Goal: Transaction & Acquisition: Purchase product/service

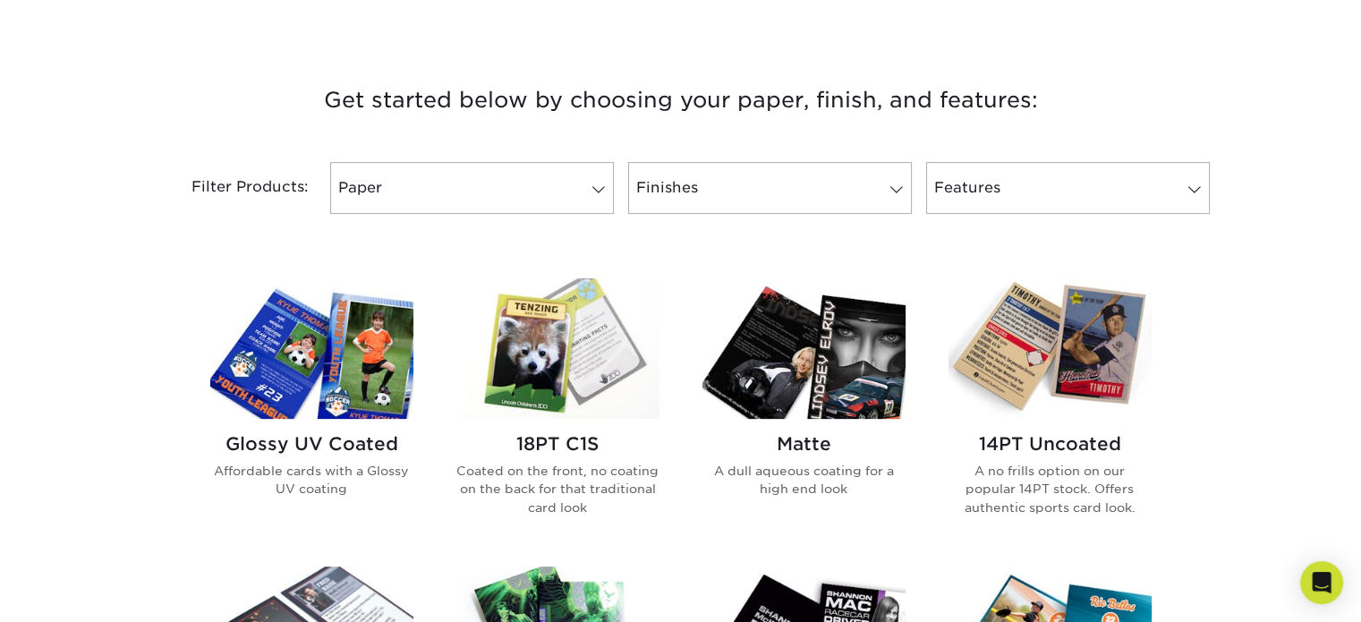
scroll to position [716, 0]
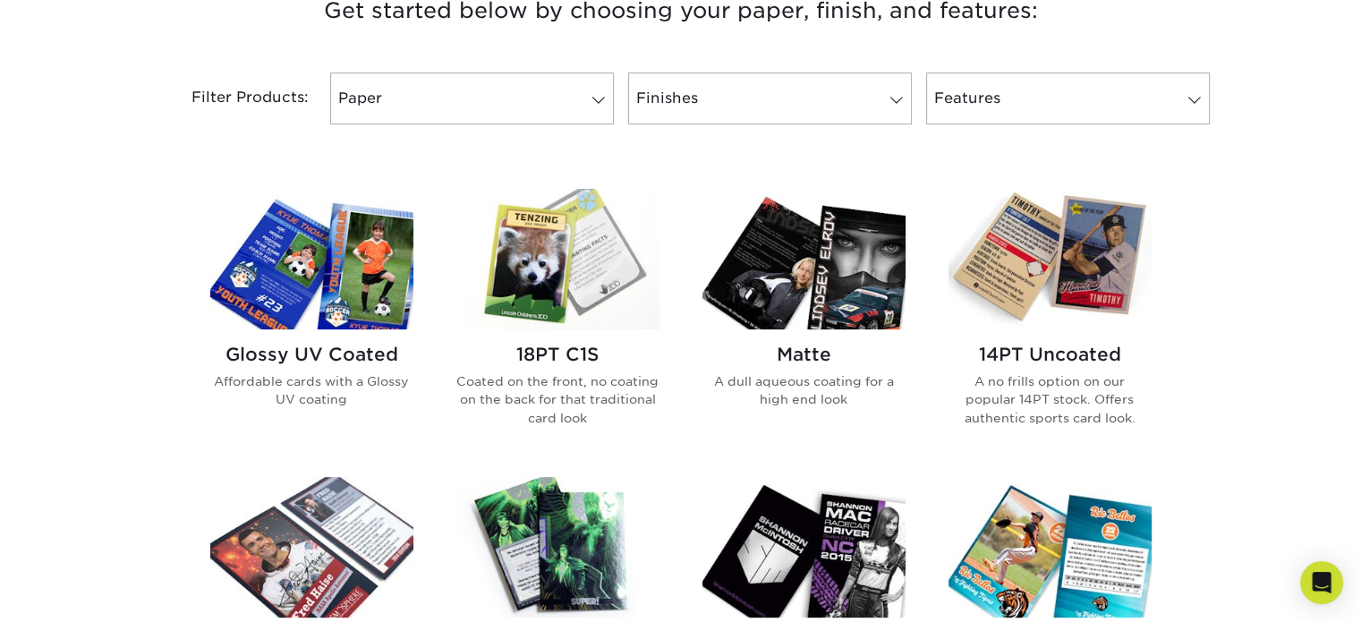
click at [355, 361] on h2 "Glossy UV Coated" at bounding box center [311, 354] width 203 height 21
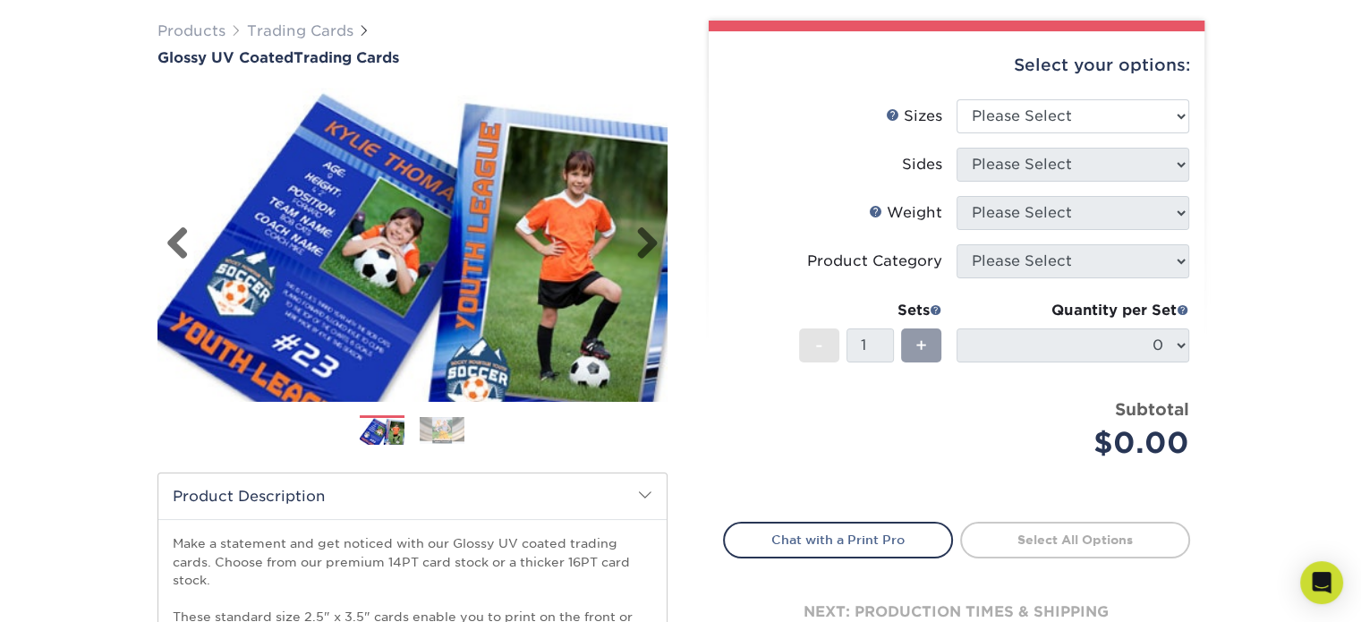
scroll to position [90, 0]
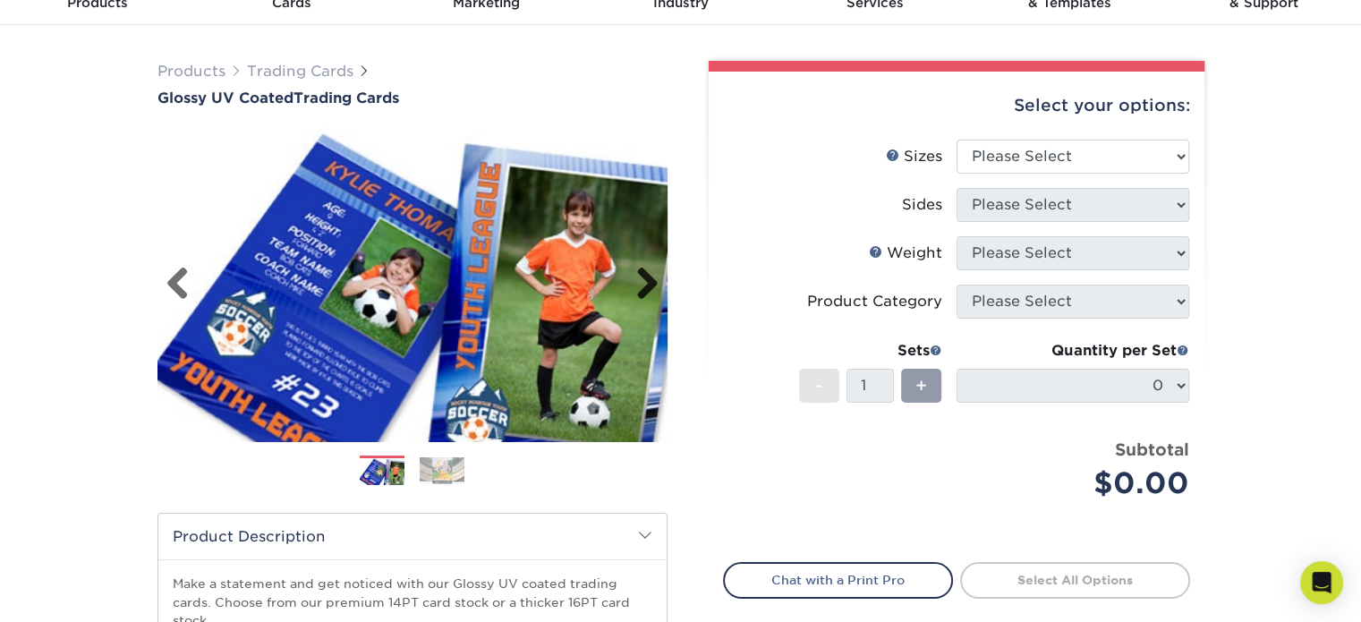
click at [646, 275] on link "Next" at bounding box center [641, 285] width 36 height 36
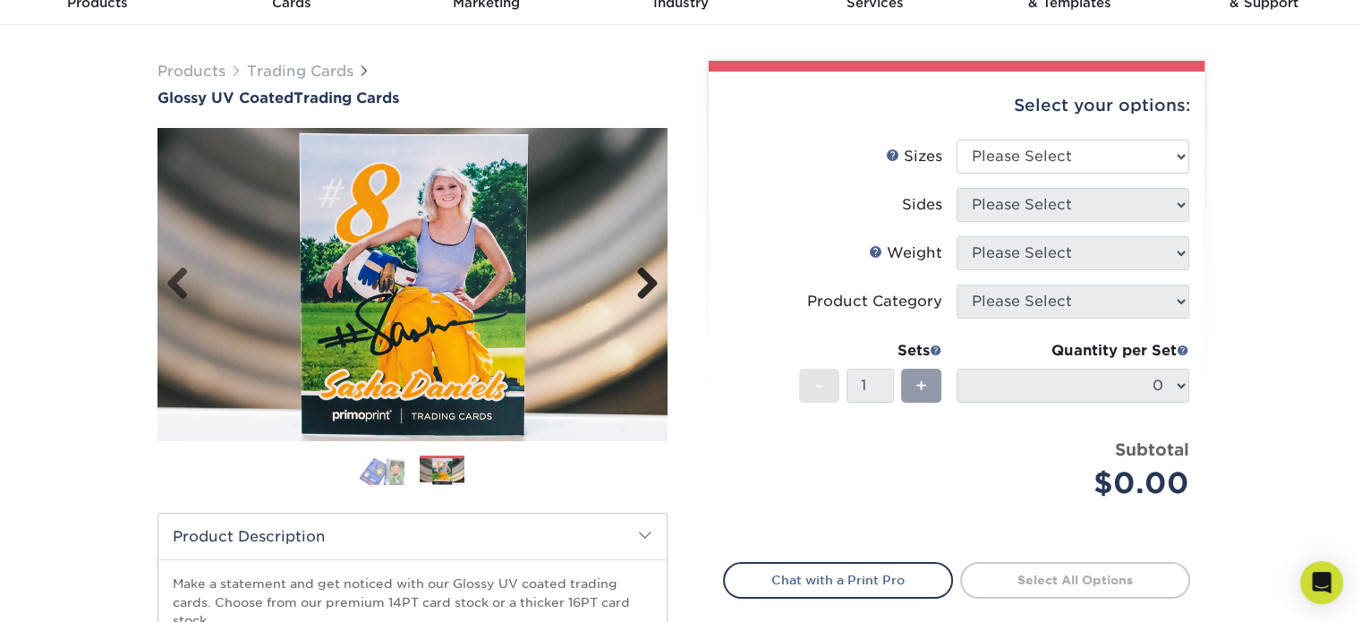
click at [646, 275] on link "Next" at bounding box center [641, 285] width 36 height 36
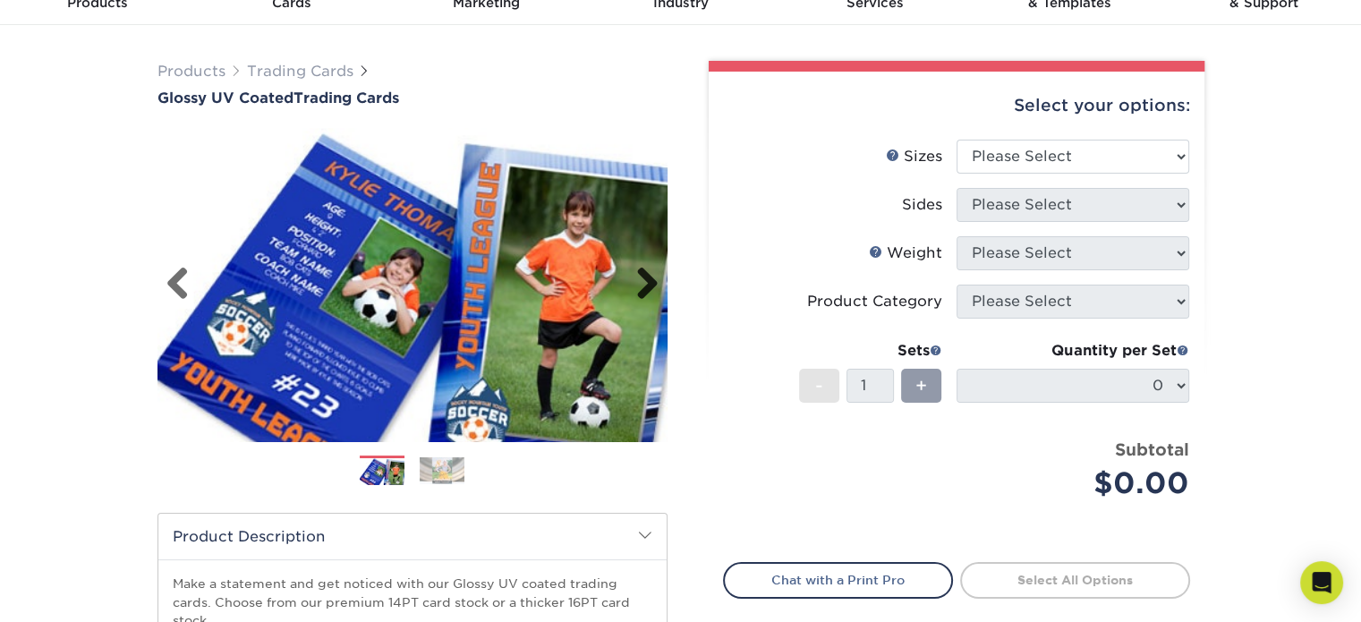
click at [646, 275] on link "Next" at bounding box center [641, 285] width 36 height 36
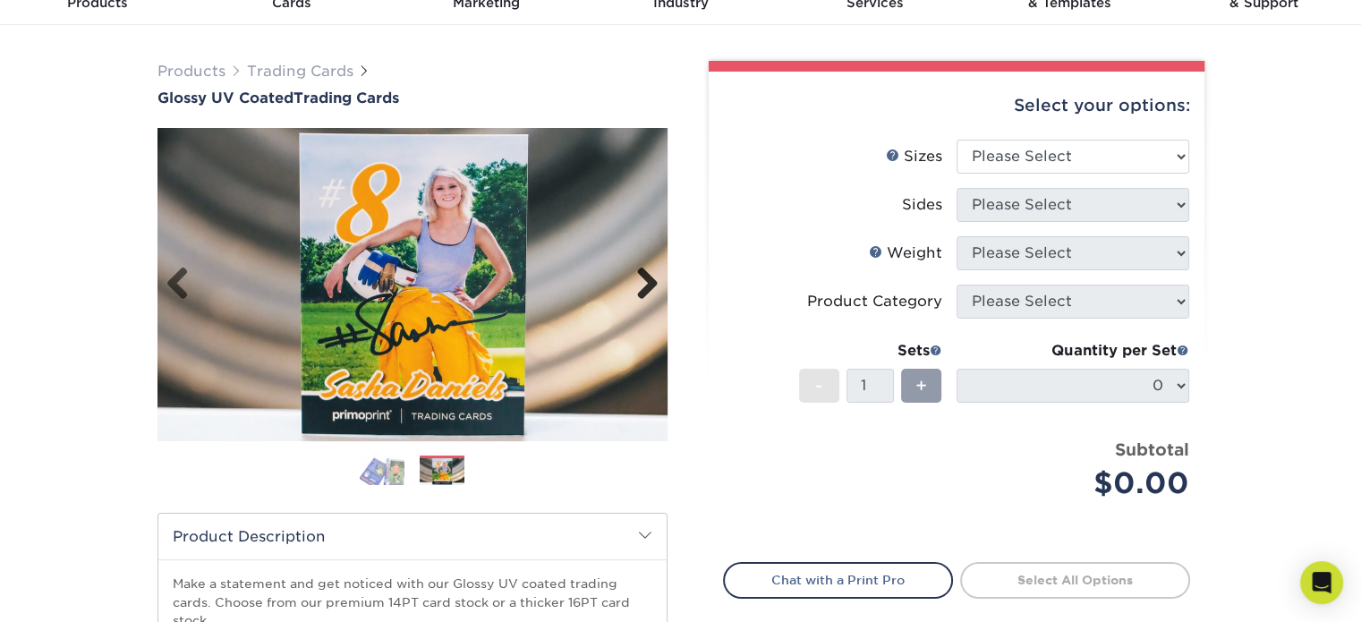
click at [646, 275] on link "Next" at bounding box center [641, 285] width 36 height 36
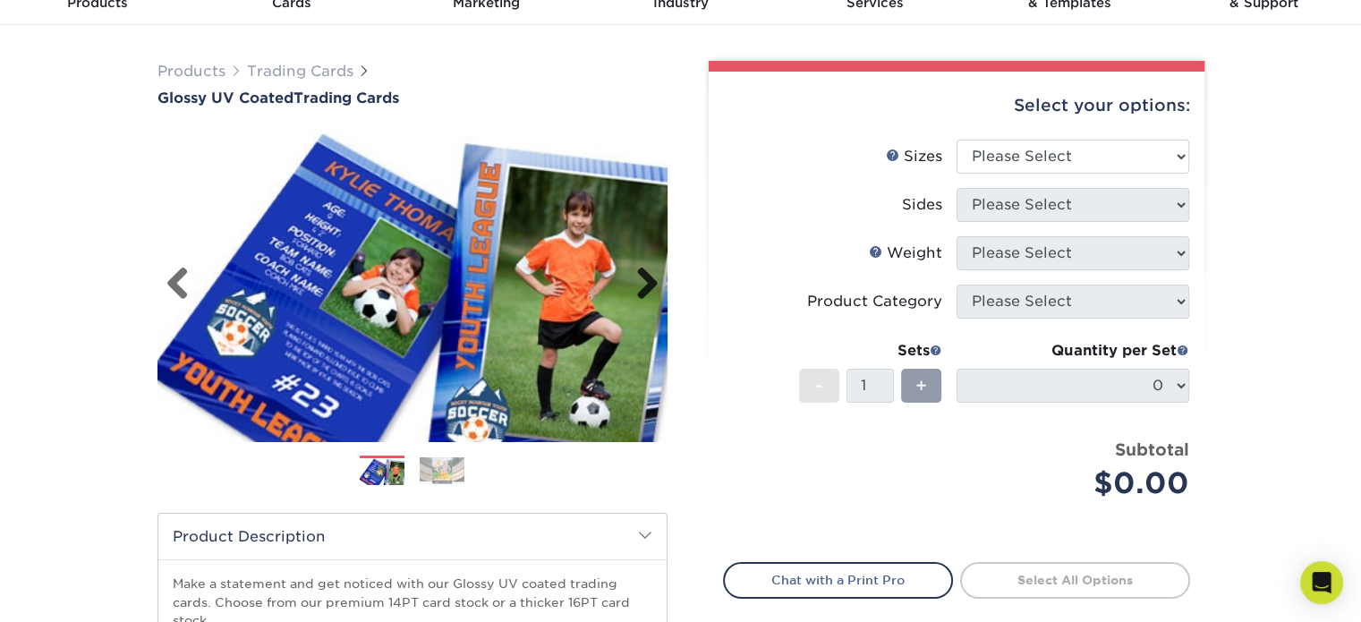
click at [646, 275] on link "Next" at bounding box center [641, 285] width 36 height 36
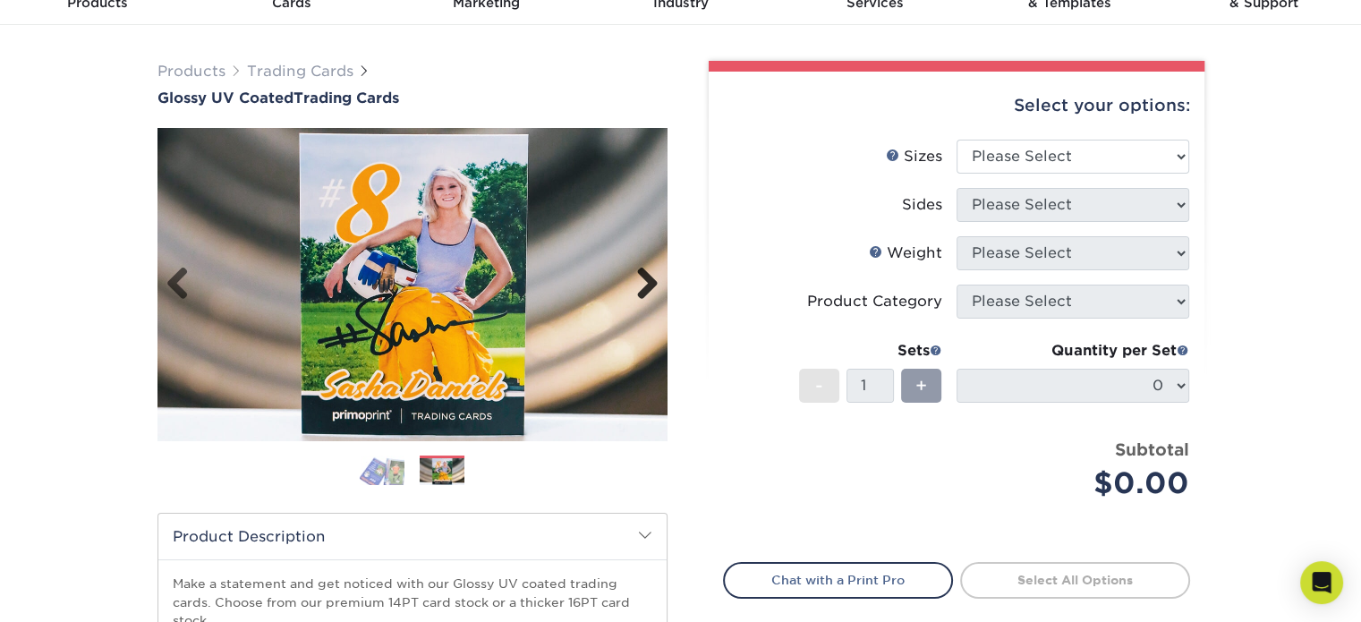
click at [646, 275] on link "Next" at bounding box center [641, 285] width 36 height 36
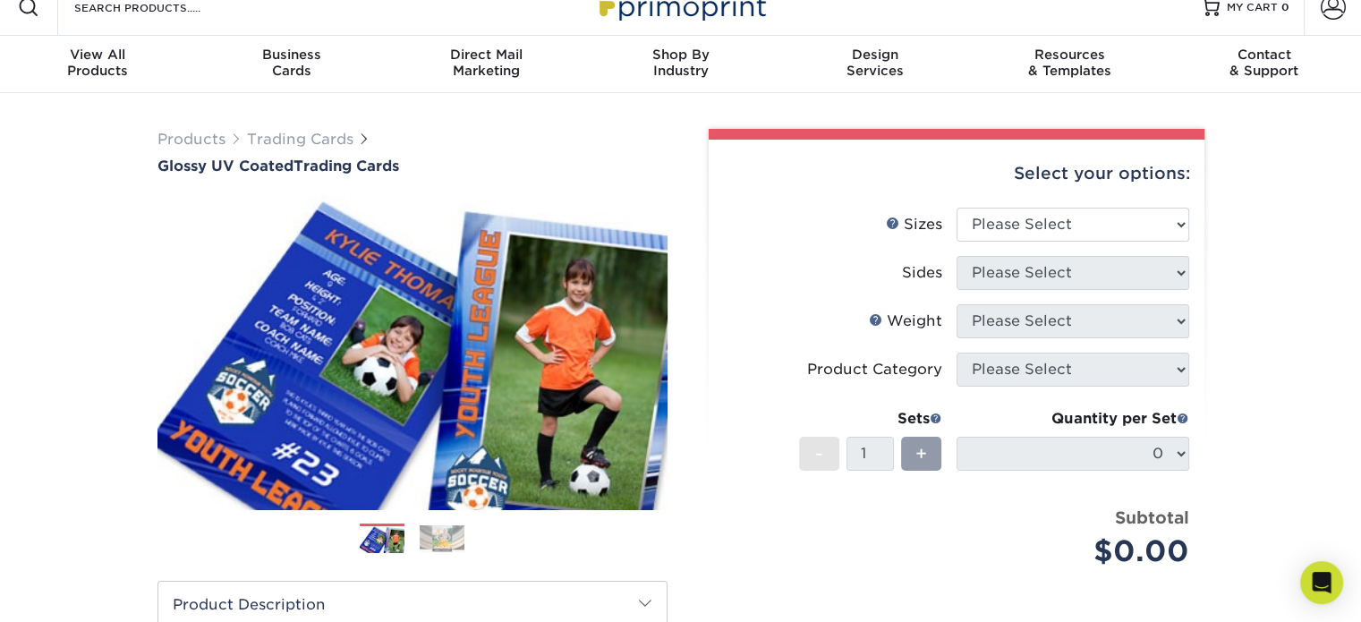
scroll to position [0, 0]
